Goal: Find contact information: Find contact information

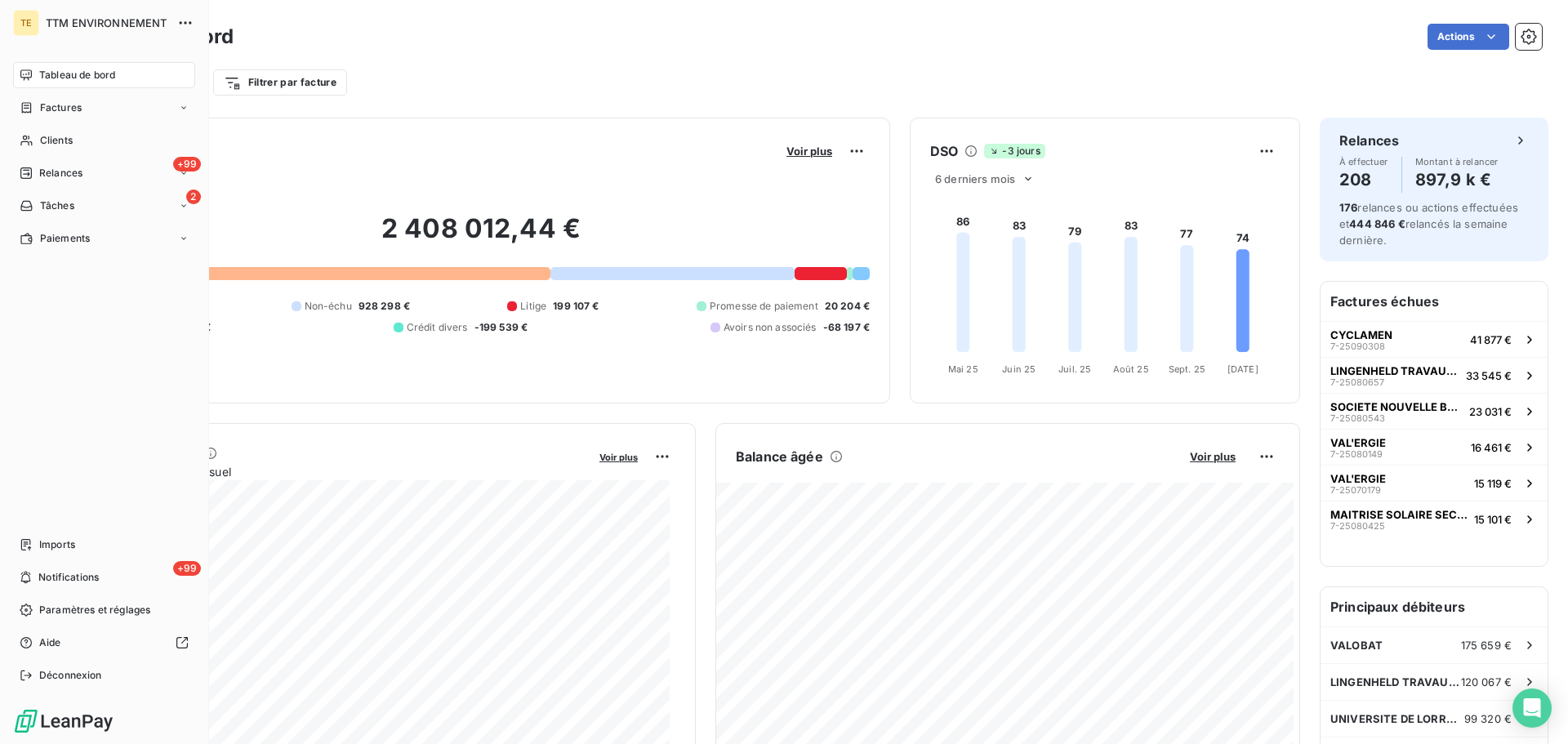
click at [62, 80] on span "Tableau de bord" at bounding box center [77, 75] width 76 height 15
click at [70, 76] on span "Tableau de bord" at bounding box center [77, 75] width 76 height 15
click at [59, 139] on span "Clients" at bounding box center [55, 140] width 32 height 15
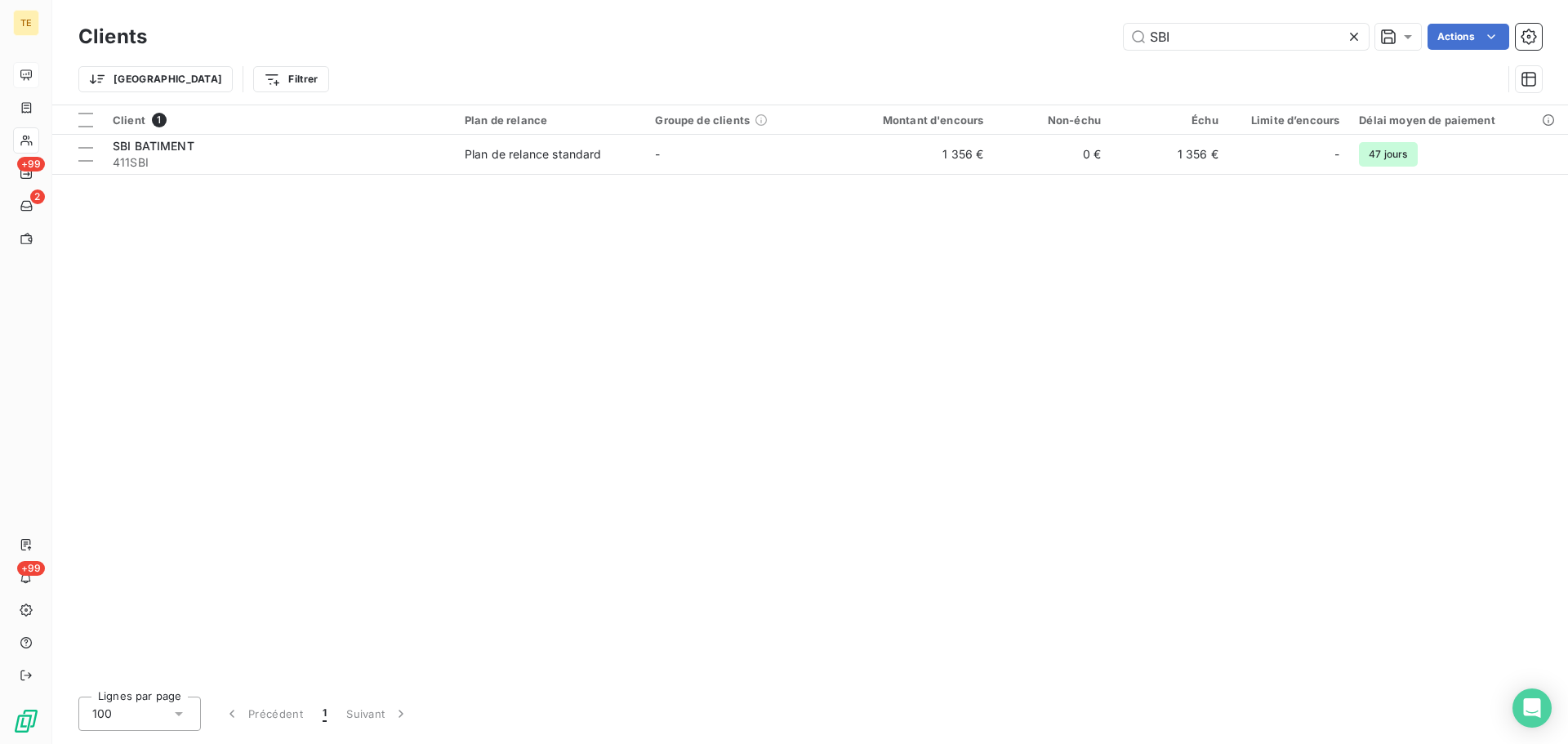
drag, startPoint x: 1263, startPoint y: 41, endPoint x: 893, endPoint y: 46, distance: 370.0
click at [917, 46] on div "SBI Actions" at bounding box center [854, 37] width 1375 height 26
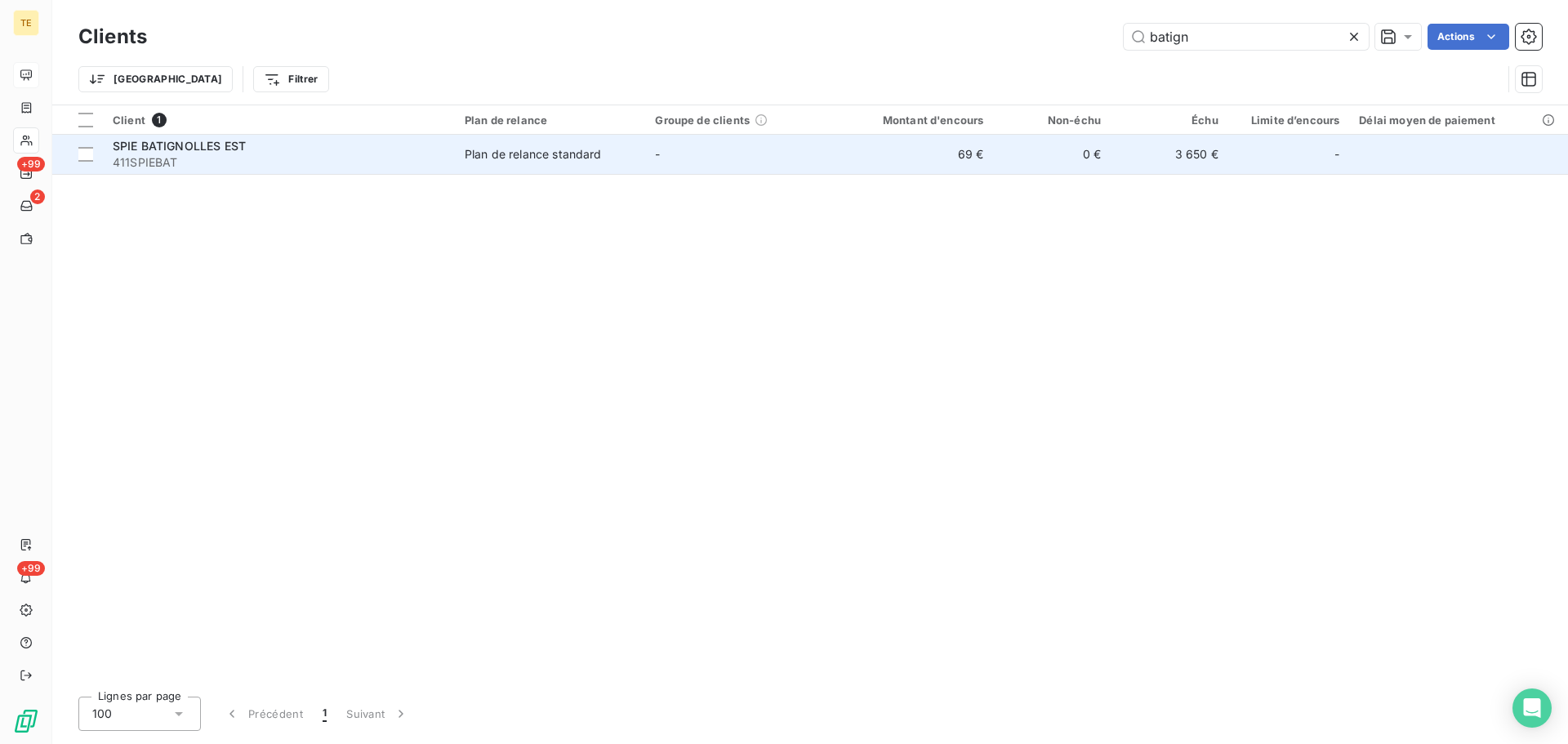
type input "batign"
click at [241, 162] on span "411SPIEBAT" at bounding box center [279, 162] width 332 height 17
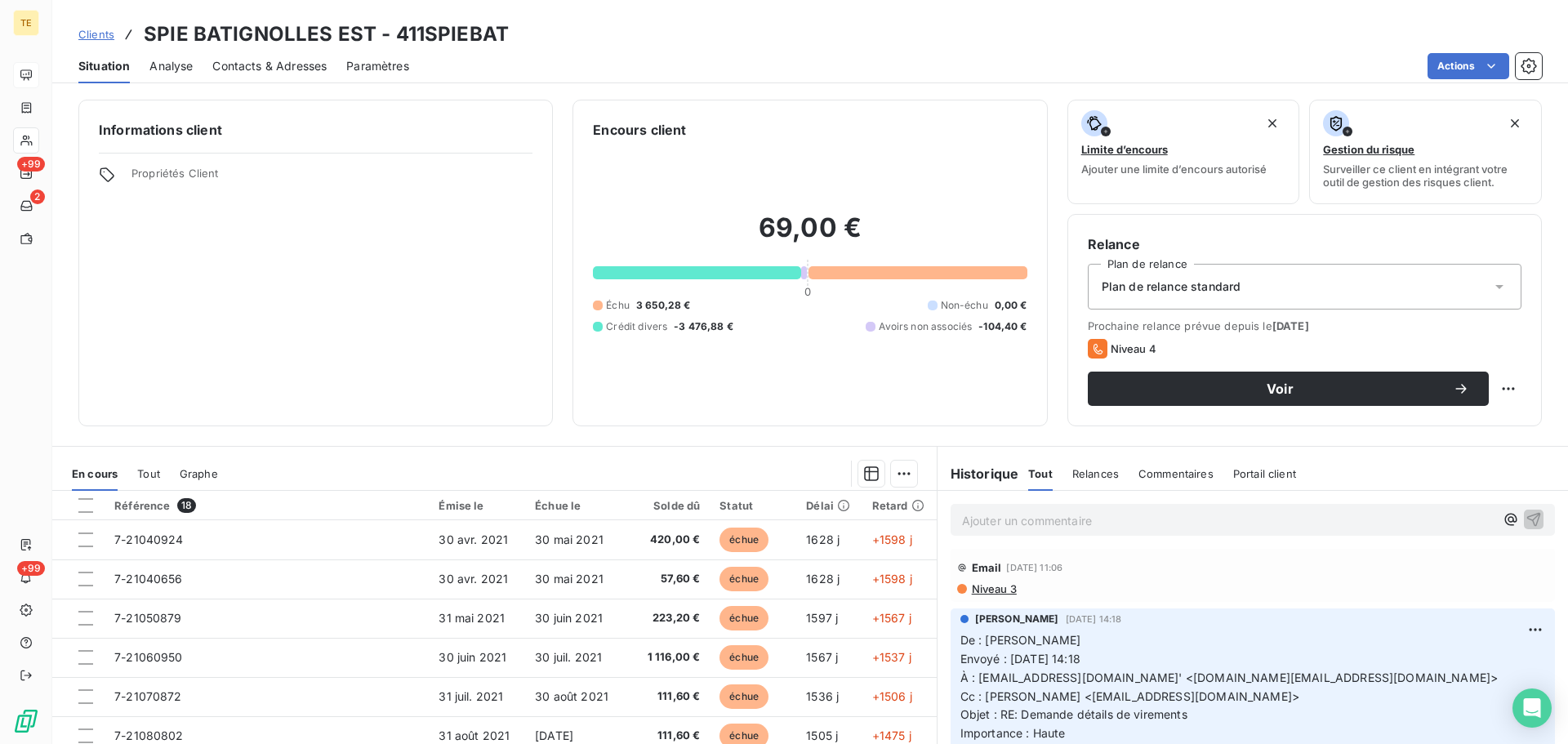
scroll to position [82, 0]
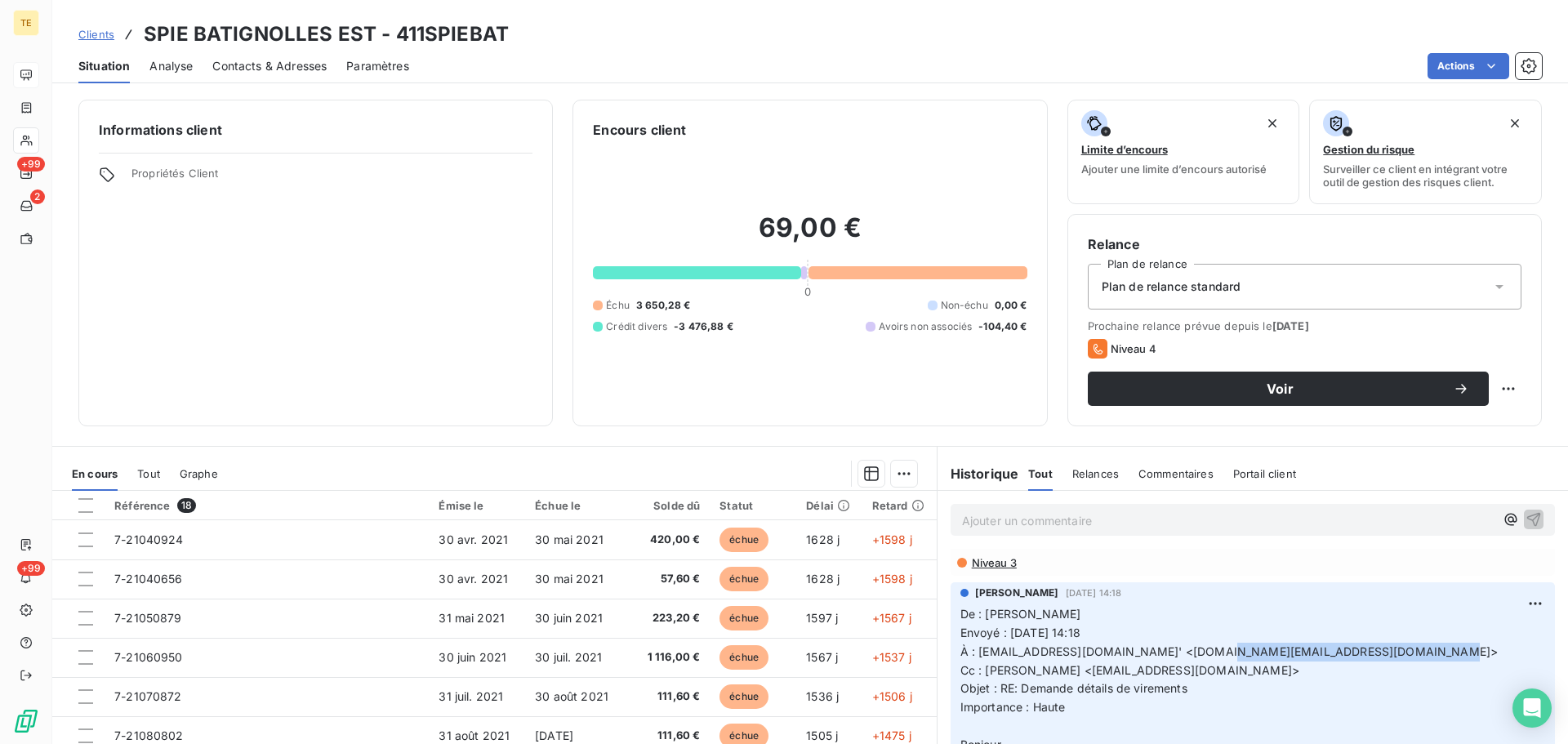
drag, startPoint x: 1361, startPoint y: 654, endPoint x: 1175, endPoint y: 654, distance: 186.0
click at [1175, 654] on span "À : [EMAIL_ADDRESS][DOMAIN_NAME]' <[DOMAIN_NAME][EMAIL_ADDRESS][DOMAIN_NAME]>" at bounding box center [1229, 651] width 539 height 14
copy span "[EMAIL_ADDRESS][DOMAIN_NAME]"
